Goal: Task Accomplishment & Management: Use online tool/utility

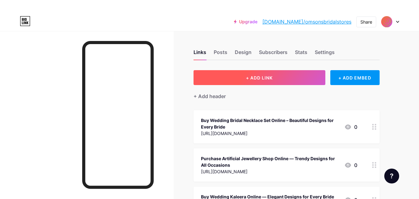
click at [260, 80] on span "+ ADD LINK" at bounding box center [259, 77] width 27 height 5
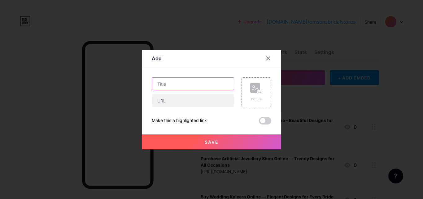
click at [170, 83] on input "text" at bounding box center [193, 83] width 82 height 12
paste input "Bridal Kaleera A Brides Special Jewellery"
type input "Bridal Kaleera A Brides Special Jewellery"
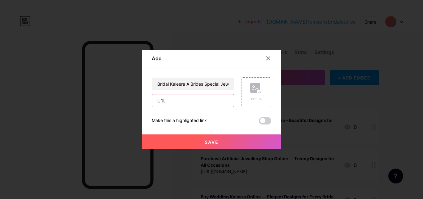
click at [172, 106] on input "text" at bounding box center [193, 100] width 82 height 12
paste input "[URL][DOMAIN_NAME]"
type input "[URL][DOMAIN_NAME]"
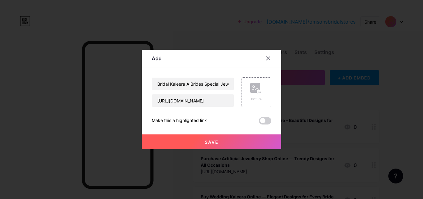
click at [252, 136] on button "Save" at bounding box center [211, 141] width 139 height 15
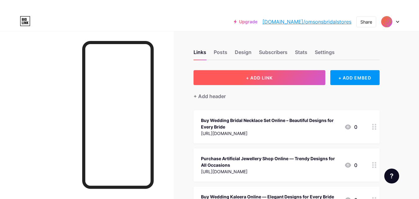
click at [275, 82] on button "+ ADD LINK" at bounding box center [259, 77] width 132 height 15
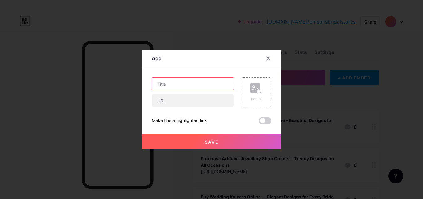
click at [214, 87] on input "text" at bounding box center [193, 83] width 82 height 12
paste input "[PERSON_NAME] Online – A Perfect Jewellery for Brides"
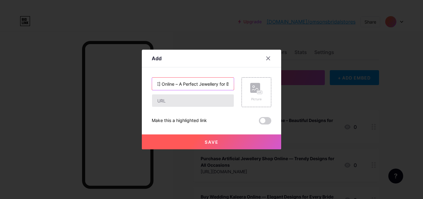
type input "[PERSON_NAME] Online – A Perfect Jewellery for Brides"
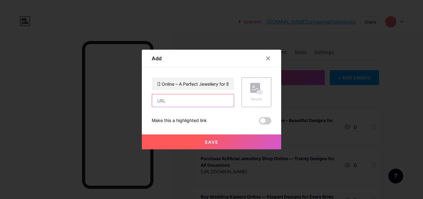
click at [210, 99] on input "text" at bounding box center [193, 100] width 82 height 12
paste input "[URL][DOMAIN_NAME]"
type input "[URL][DOMAIN_NAME]"
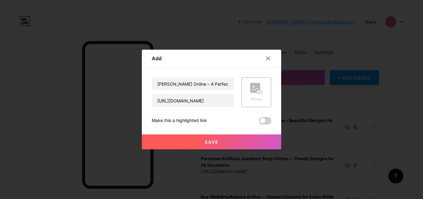
scroll to position [0, 0]
click at [219, 144] on span "Save" at bounding box center [212, 141] width 14 height 5
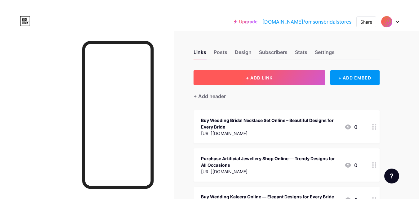
click at [263, 76] on span "+ ADD LINK" at bounding box center [259, 77] width 27 height 5
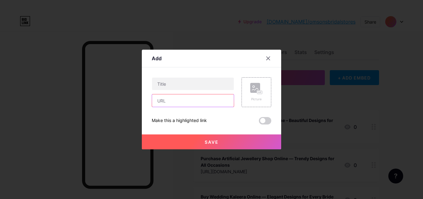
click at [170, 95] on input "text" at bounding box center [193, 100] width 82 height 12
paste input "[URL][DOMAIN_NAME]"
type input "[URL][DOMAIN_NAME]"
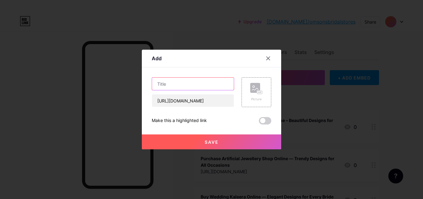
click at [167, 87] on input "text" at bounding box center [193, 83] width 82 height 12
paste input "Wedding Bridal Chuda – A Bride’s Special Bangles"
type input "Wedding Bridal Chuda – A Bride’s Special Bangles"
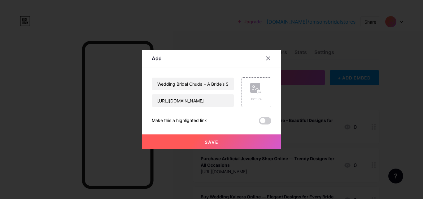
click at [228, 140] on button "Save" at bounding box center [211, 141] width 139 height 15
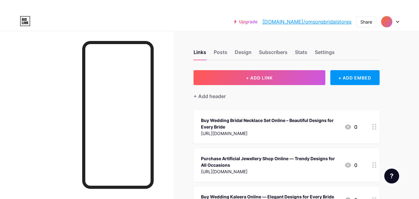
click at [228, 86] on div "+ Add header" at bounding box center [286, 92] width 186 height 15
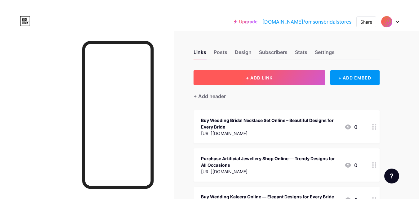
click at [225, 77] on button "+ ADD LINK" at bounding box center [259, 77] width 132 height 15
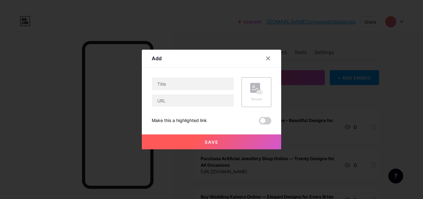
click at [200, 75] on div "Content YouTube Play YouTube video without leaving your page. ADD Vimeo Play Vi…" at bounding box center [212, 95] width 120 height 57
click at [199, 78] on input "text" at bounding box center [193, 83] width 82 height 12
paste input "Indian Bridal Jewellery – A Special Part of Every Wedding"
type input "Indian Bridal Jewellery – A Special Part of Every Wedding"
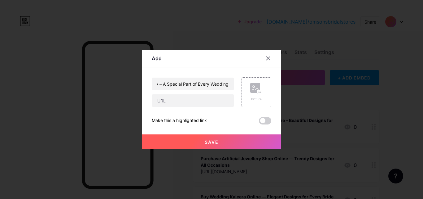
scroll to position [0, 0]
click at [178, 106] on input "text" at bounding box center [193, 100] width 82 height 12
paste input "[URL][DOMAIN_NAME]"
type input "[URL][DOMAIN_NAME]"
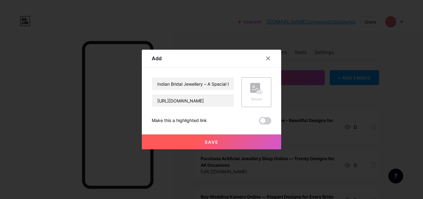
scroll to position [0, 0]
click at [229, 138] on button "Save" at bounding box center [211, 141] width 139 height 15
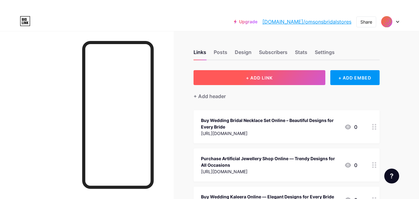
click at [228, 76] on button "+ ADD LINK" at bounding box center [259, 77] width 132 height 15
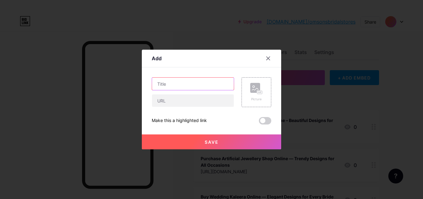
click at [203, 79] on input "text" at bounding box center [193, 83] width 82 height 12
paste input "Bridal Jewellery [GEOGRAPHIC_DATA] — Traditional & Customized Styles"
type input "Bridal Jewellery [GEOGRAPHIC_DATA] — Traditional & Customized Styles"
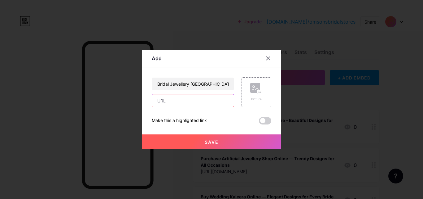
click at [181, 98] on input "text" at bounding box center [193, 100] width 82 height 12
paste input "[URL][DOMAIN_NAME]"
type input "[URL][DOMAIN_NAME]"
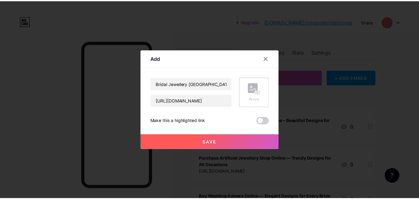
scroll to position [0, 0]
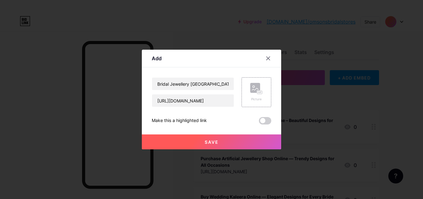
click at [206, 144] on span "Save" at bounding box center [212, 141] width 14 height 5
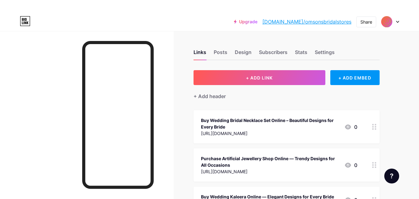
click at [321, 20] on link "[DOMAIN_NAME]/omsonsbridalstores" at bounding box center [306, 21] width 89 height 7
